Goal: Transaction & Acquisition: Download file/media

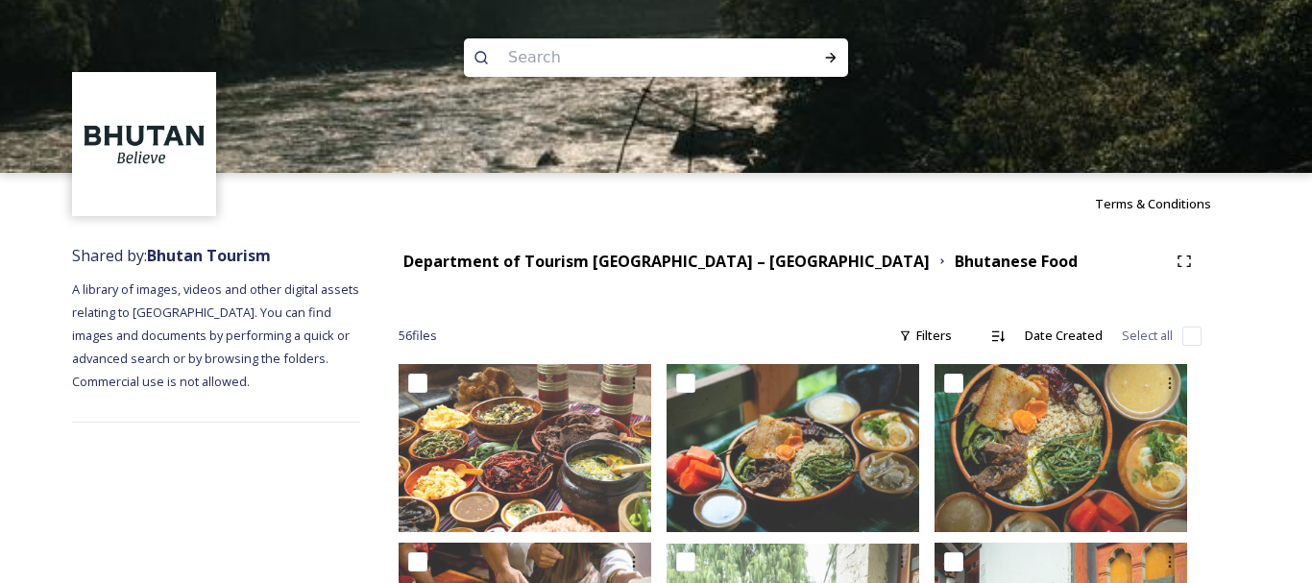
click at [666, 52] on input at bounding box center [630, 58] width 263 height 42
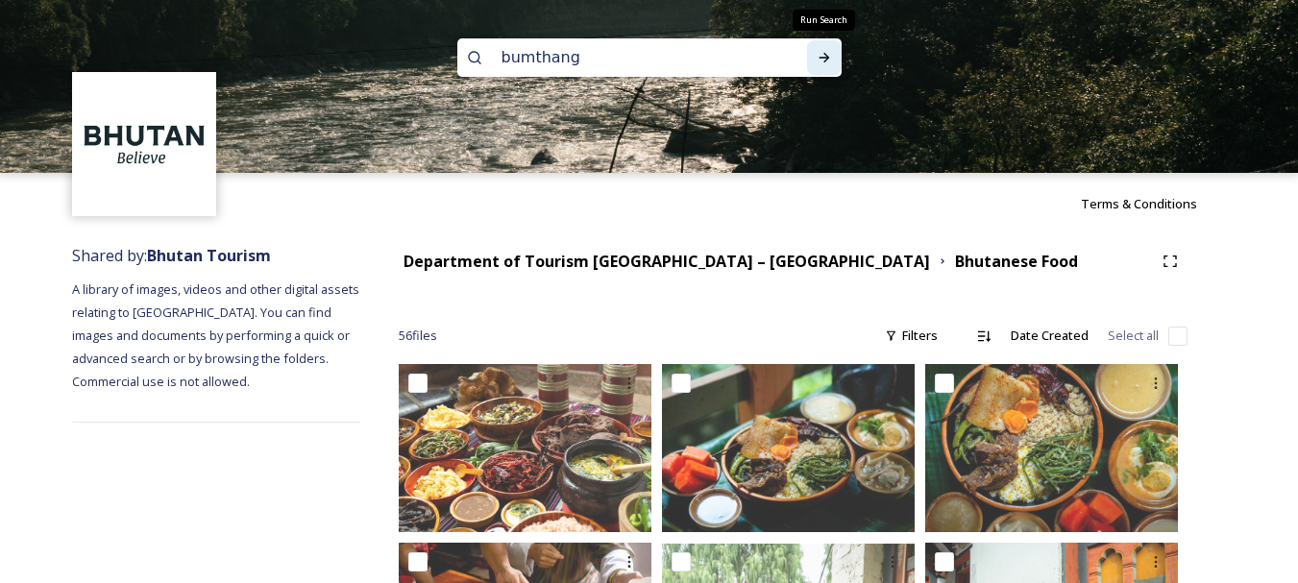
type input "bumthang"
click at [821, 61] on icon at bounding box center [824, 57] width 15 height 15
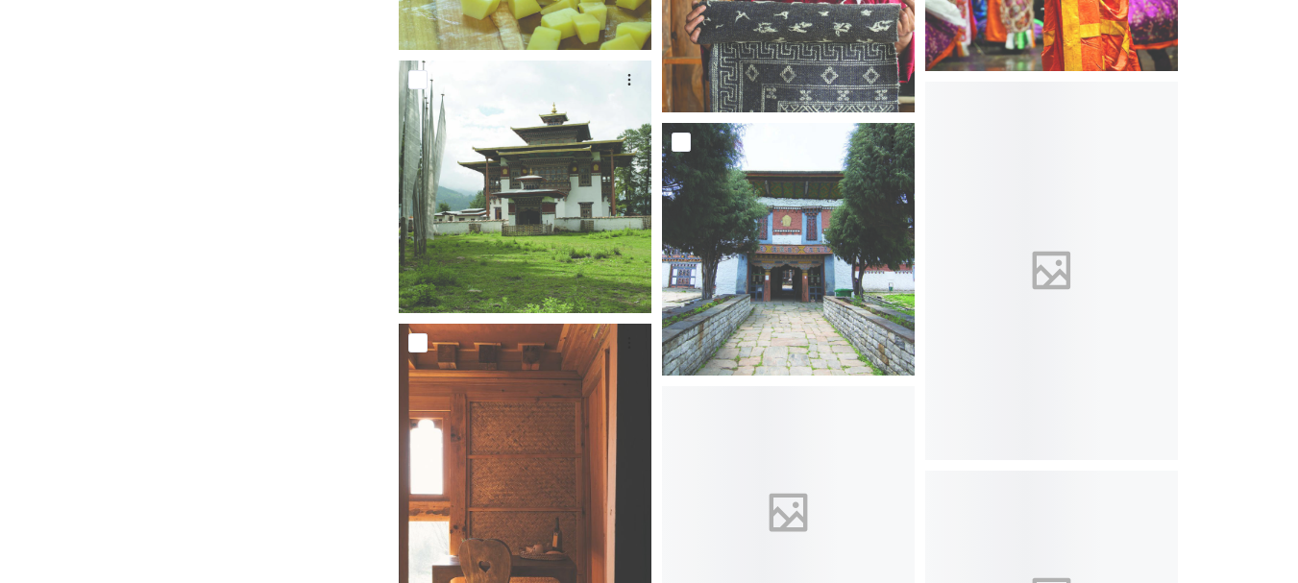
scroll to position [1978, 0]
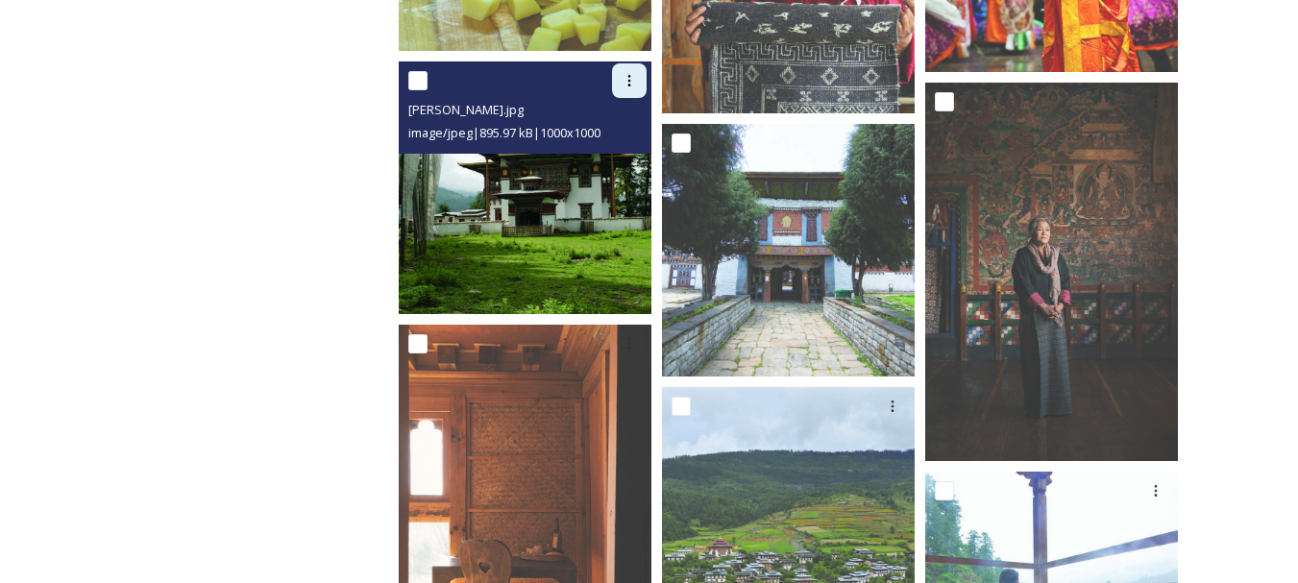
click at [625, 86] on icon at bounding box center [629, 80] width 15 height 15
click at [602, 157] on span "Download" at bounding box center [606, 160] width 59 height 18
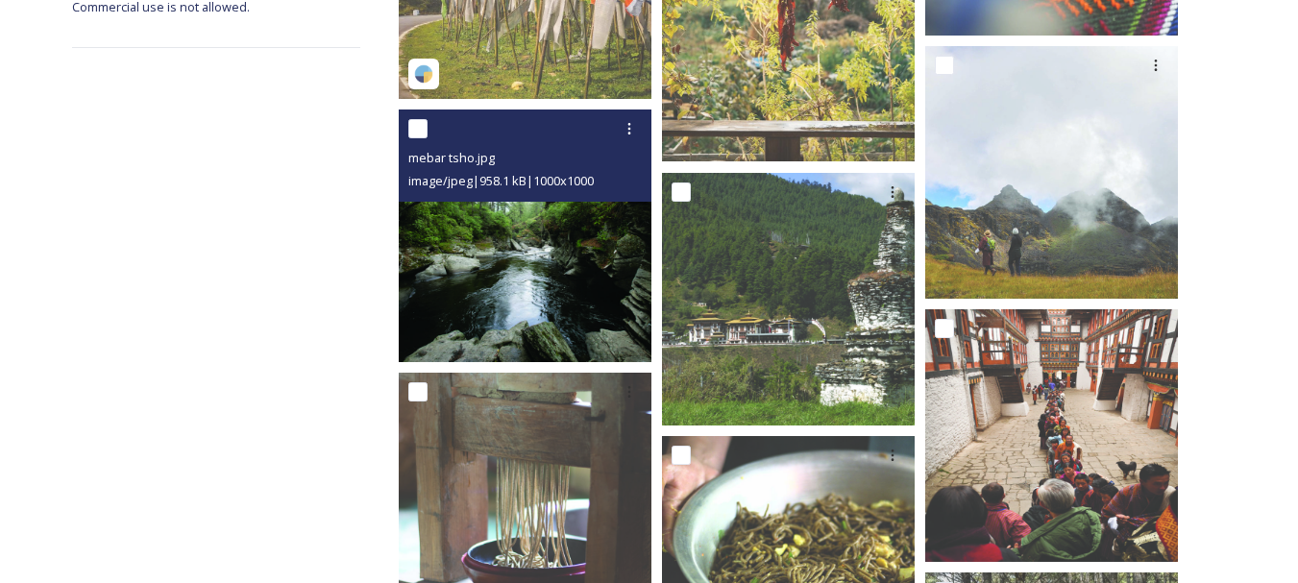
scroll to position [559, 0]
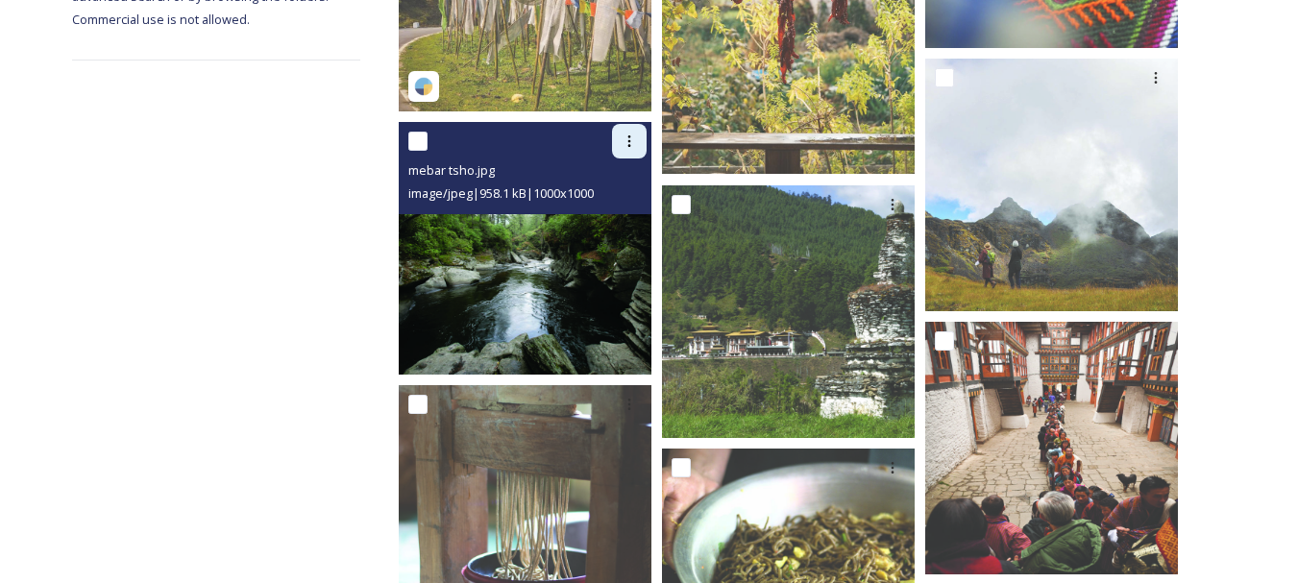
click at [627, 138] on icon at bounding box center [629, 141] width 15 height 15
click at [620, 222] on span "Download" at bounding box center [606, 220] width 59 height 18
